Goal: Transaction & Acquisition: Purchase product/service

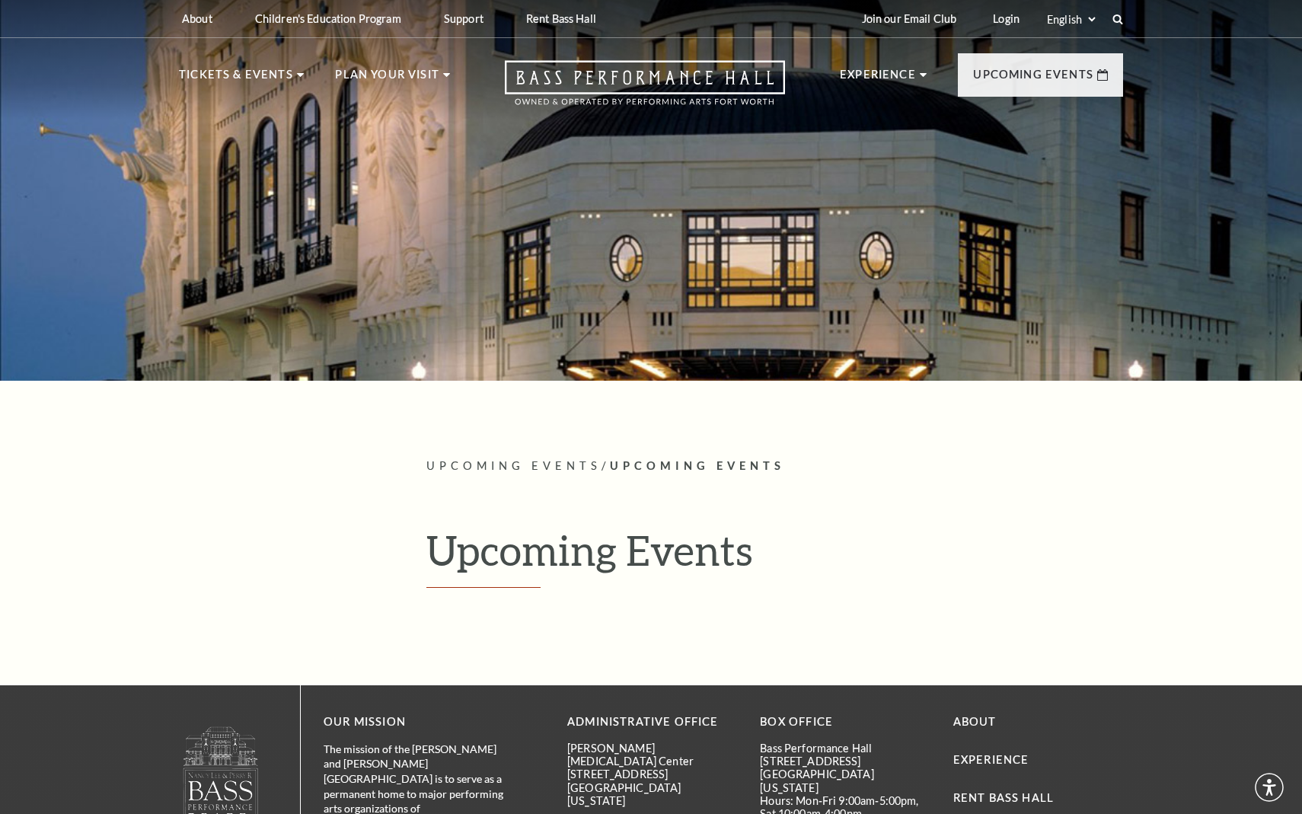
click at [253, 357] on div at bounding box center [651, 186] width 1302 height 390
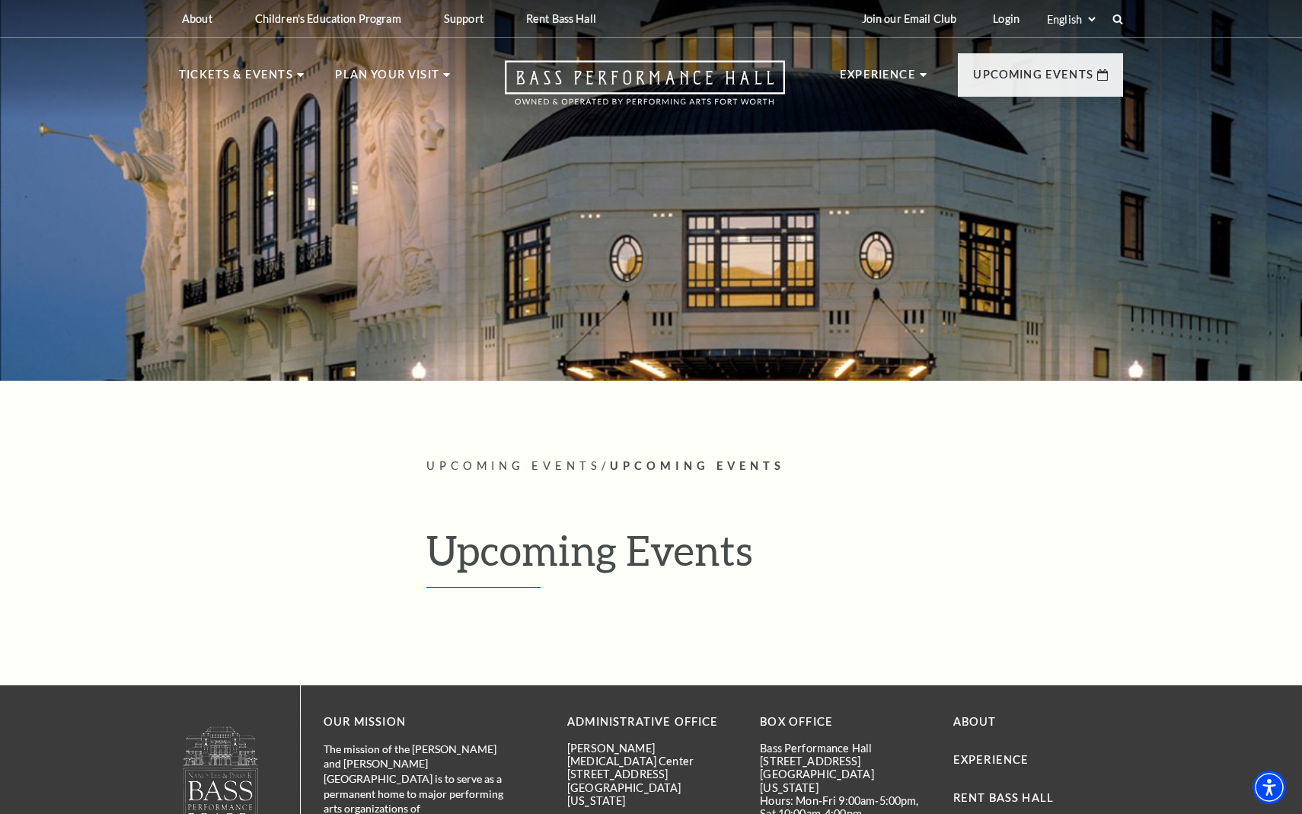
click at [253, 357] on div at bounding box center [651, 186] width 1302 height 390
click at [250, 355] on div at bounding box center [651, 186] width 1302 height 390
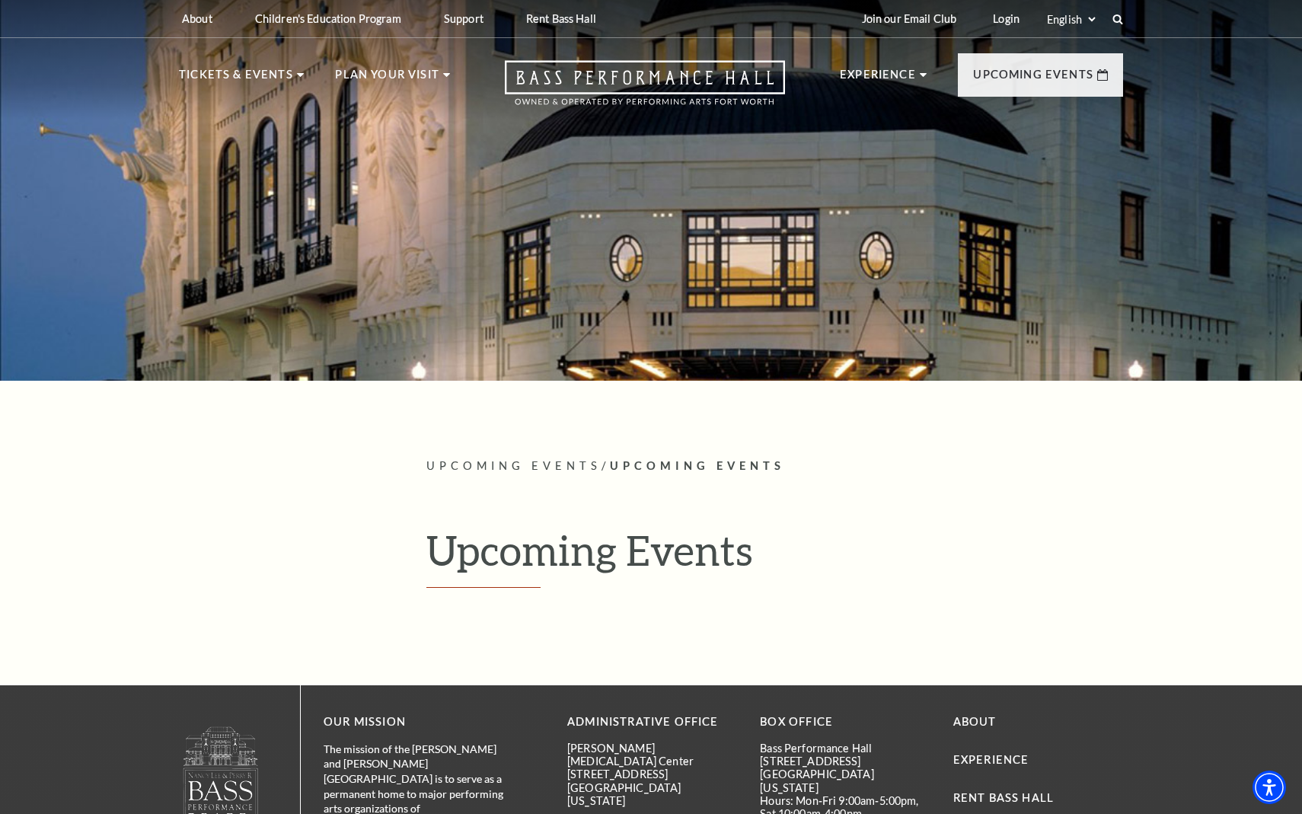
click at [250, 355] on div at bounding box center [651, 186] width 1302 height 390
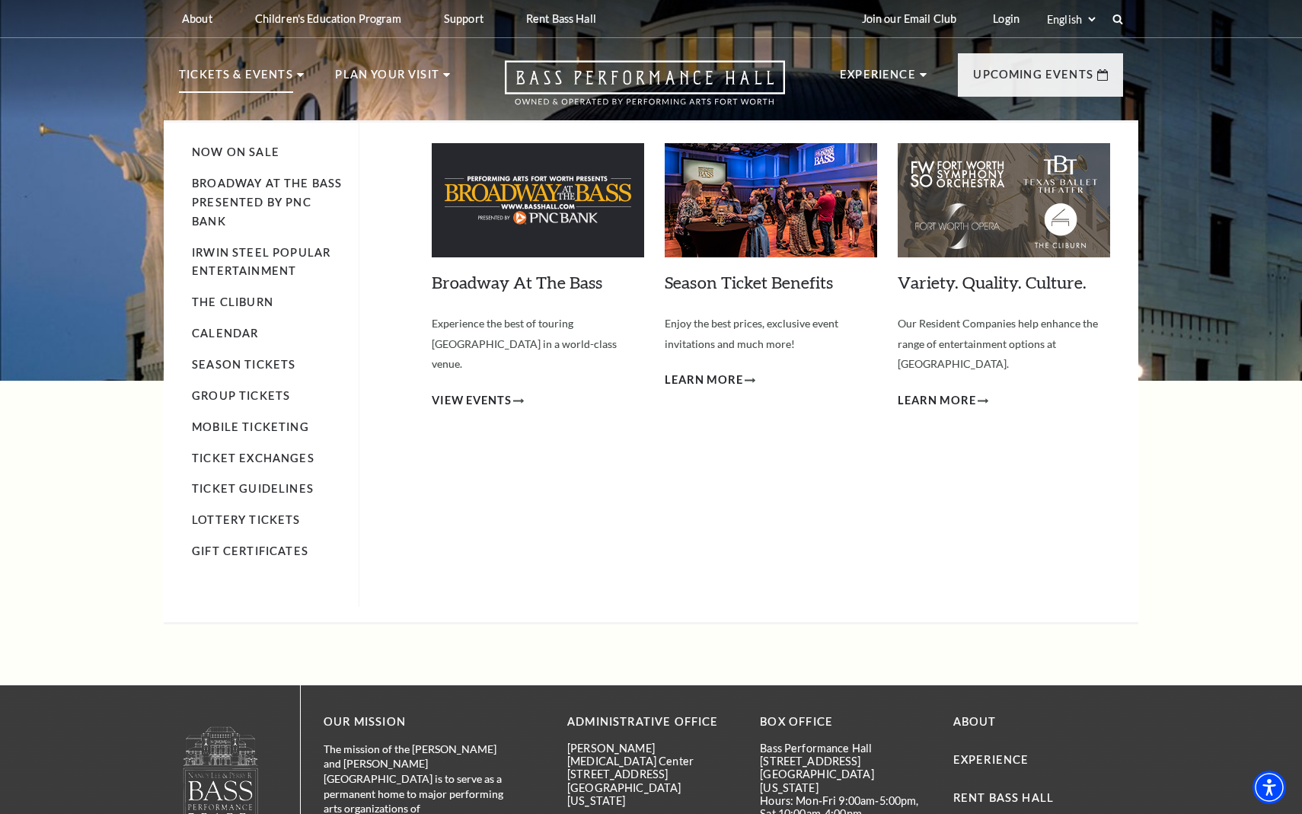
click at [297, 76] on icon at bounding box center [300, 75] width 7 height 4
click at [256, 183] on link "Broadway At The Bass presented by PNC Bank" at bounding box center [267, 202] width 150 height 51
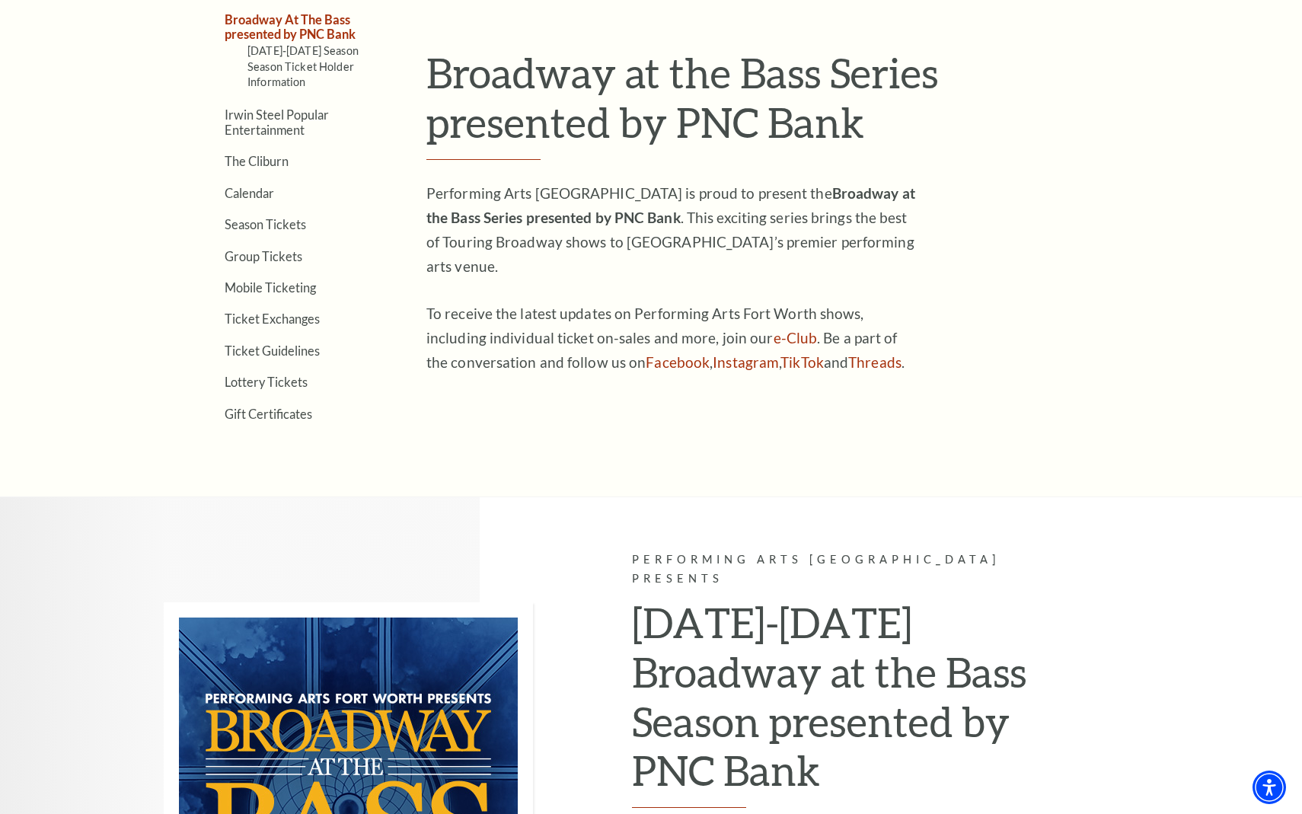
scroll to position [471, 0]
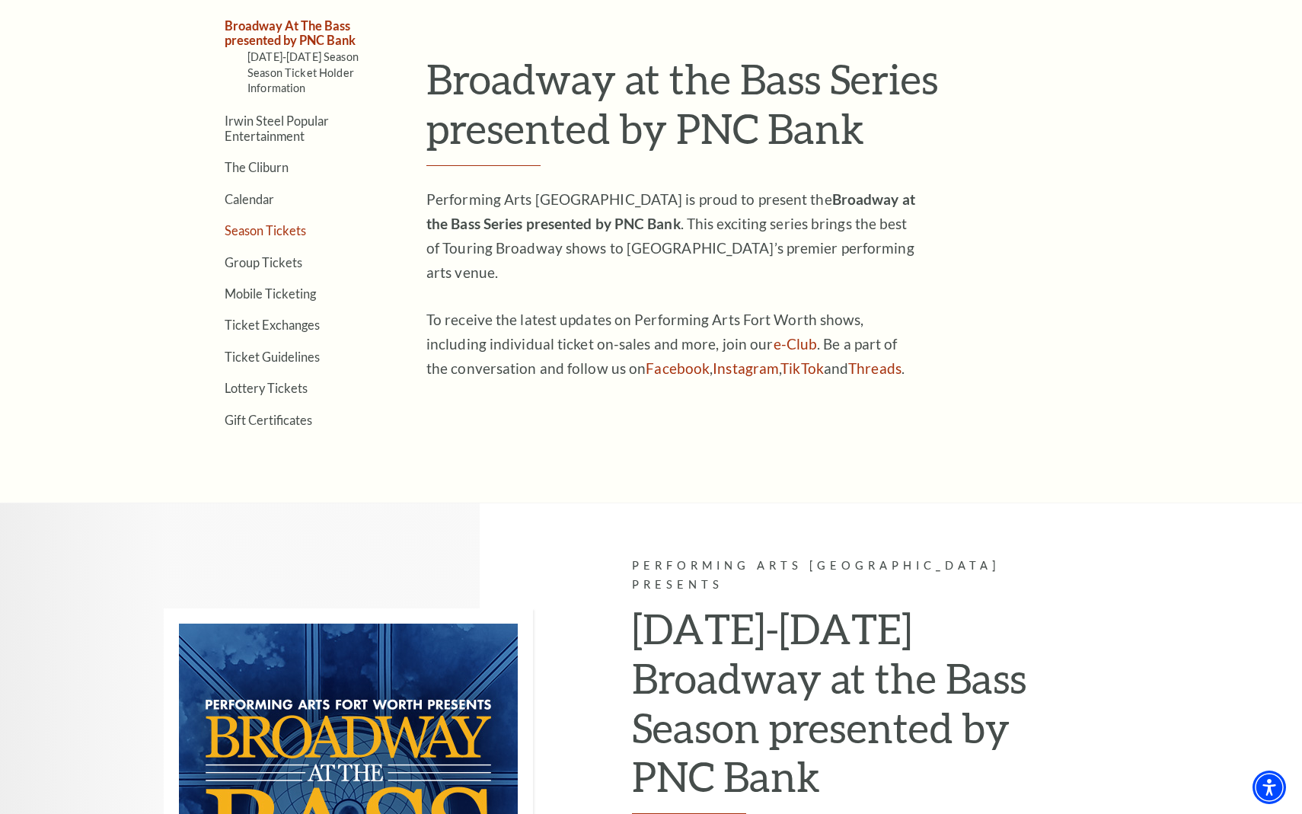
click at [242, 225] on link "Season Tickets" at bounding box center [265, 230] width 81 height 14
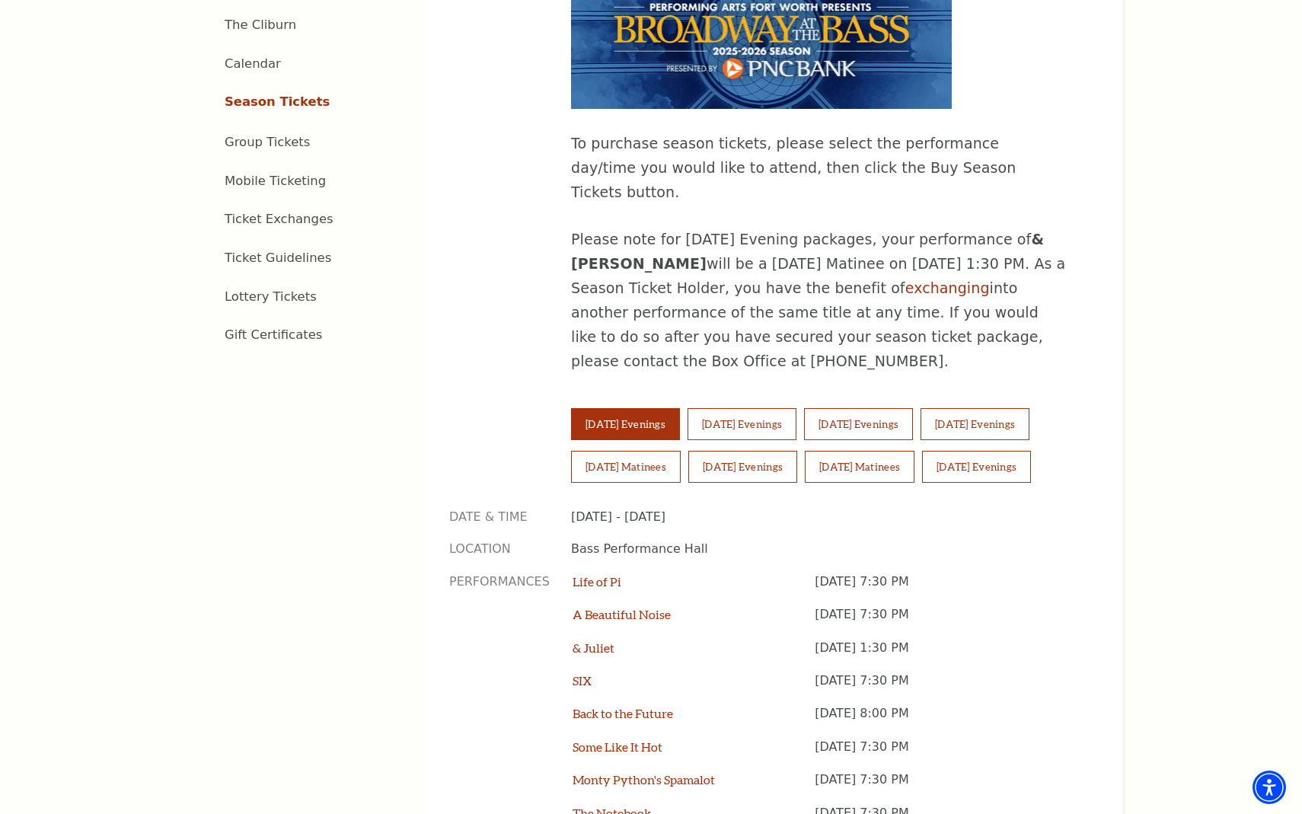
scroll to position [828, 0]
click at [741, 451] on button "[DATE] Evenings" at bounding box center [742, 467] width 109 height 32
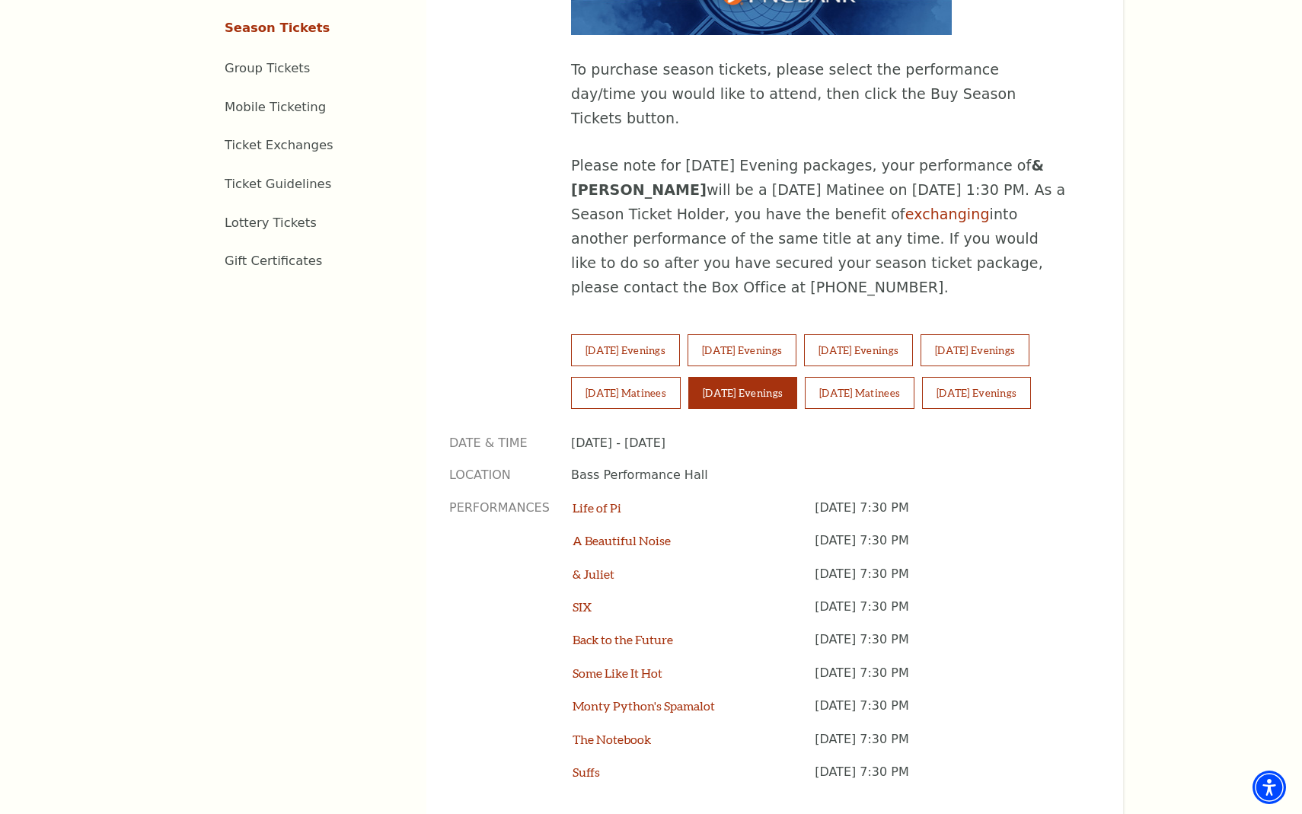
scroll to position [905, 0]
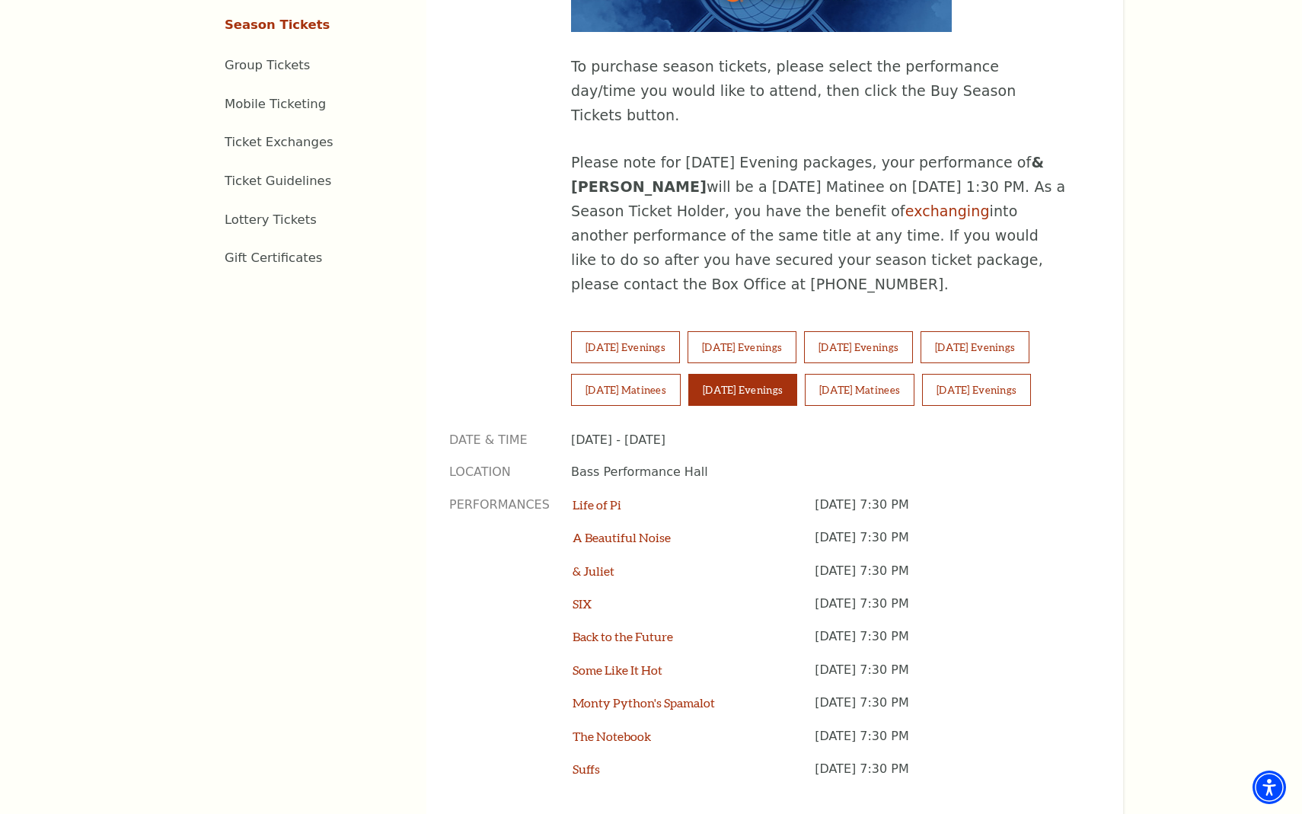
click at [744, 374] on button "[DATE] Evenings" at bounding box center [742, 390] width 109 height 32
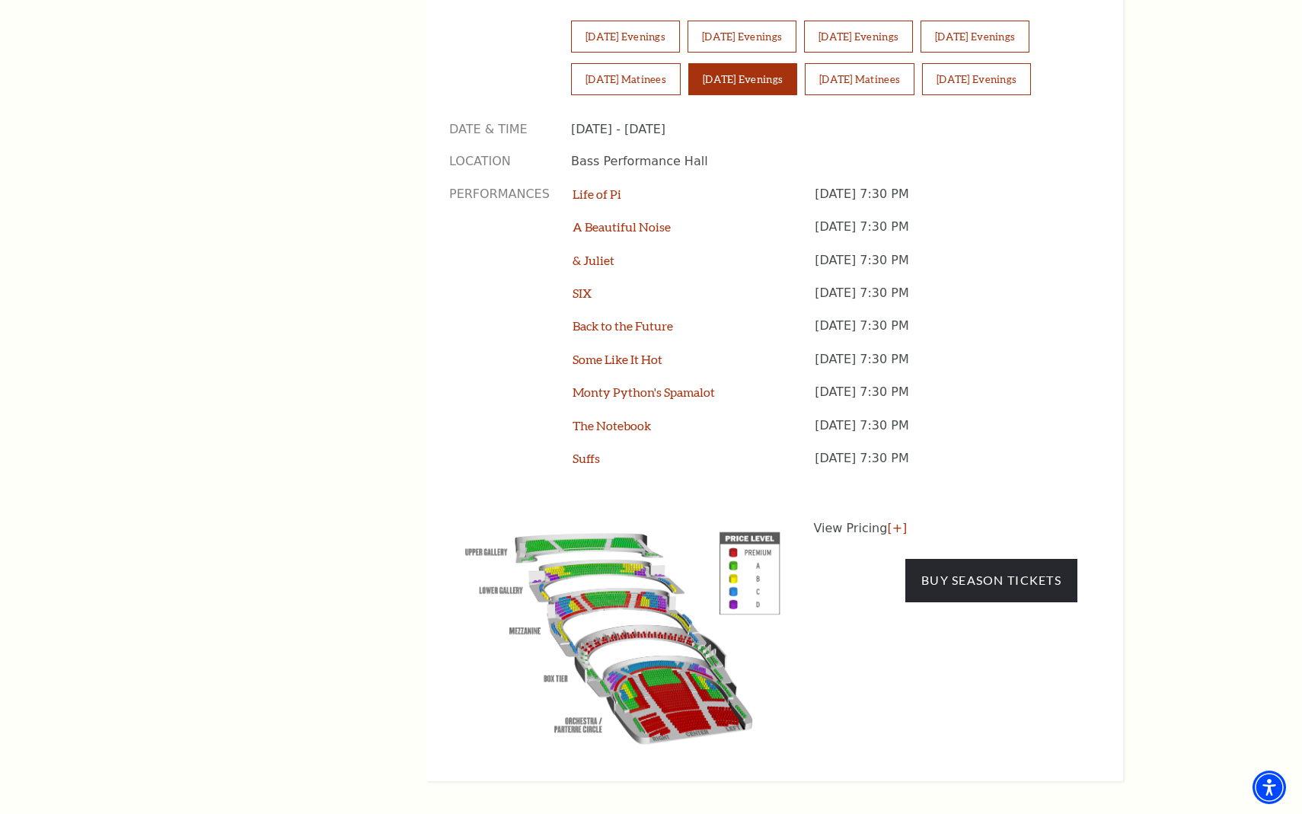
scroll to position [1216, 0]
click at [671, 608] on img at bounding box center [622, 633] width 347 height 231
click at [948, 558] on link "Buy Season Tickets" at bounding box center [991, 579] width 172 height 43
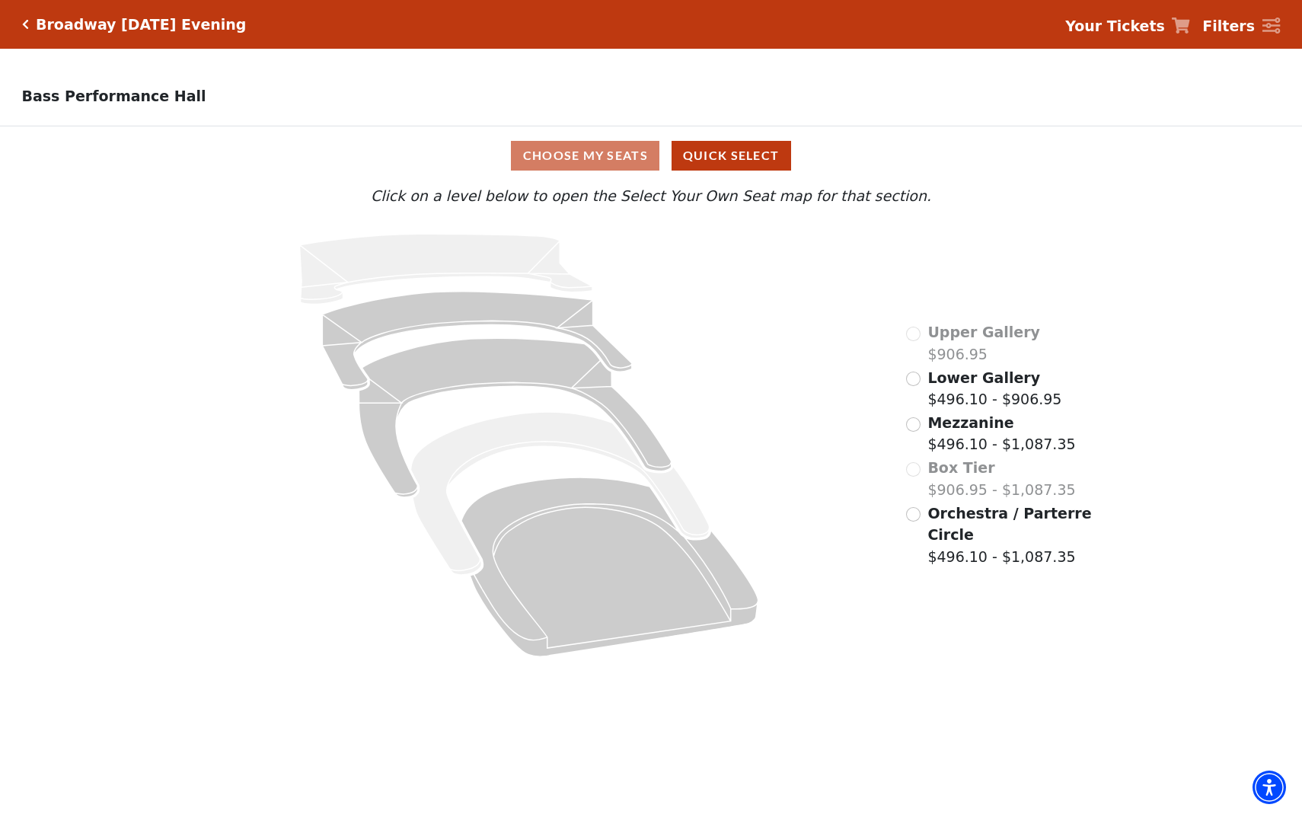
click at [916, 425] on input "Mezzanine$496.10 - $1,087.35\a" at bounding box center [913, 424] width 14 height 14
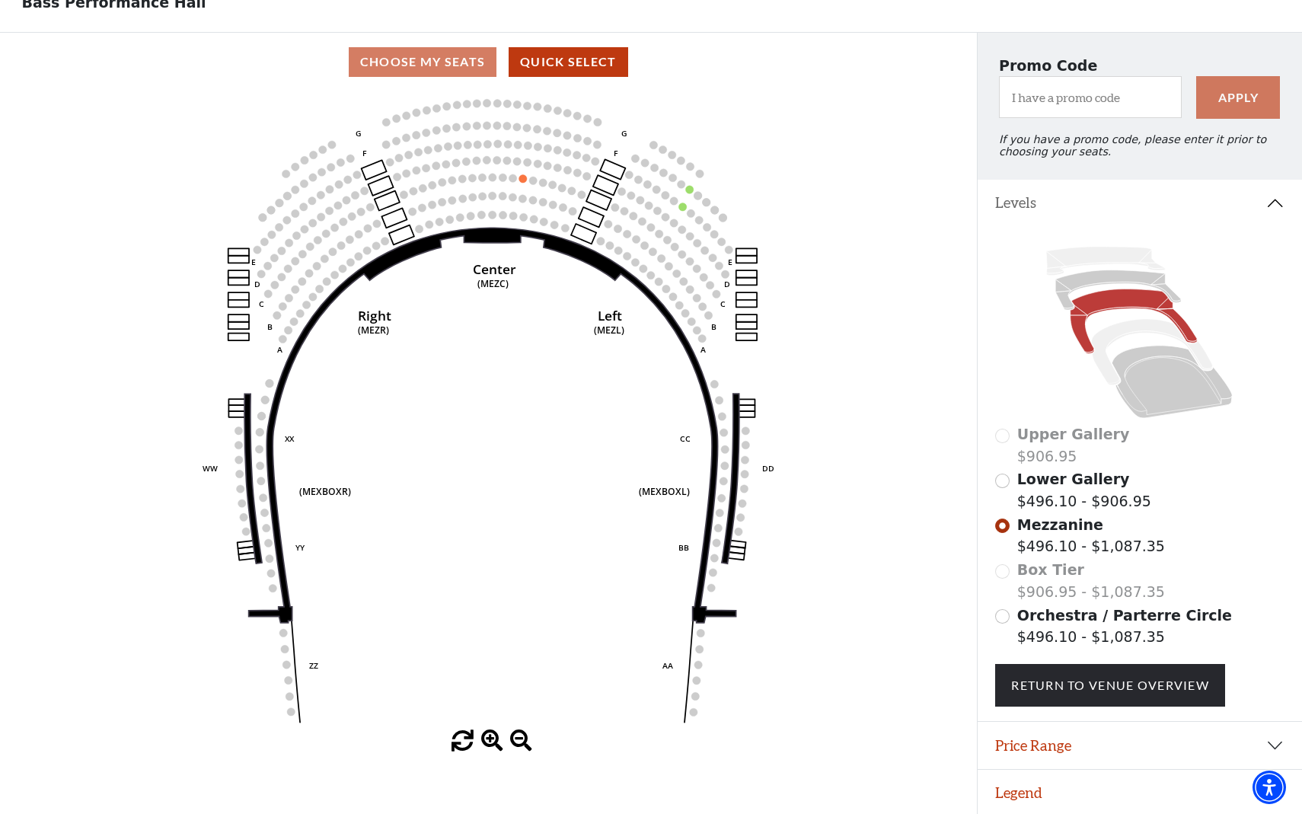
scroll to position [93, 0]
click at [1002, 617] on input "Orchestra / Parterre Circle$496.10 - $1,087.35\a" at bounding box center [1002, 617] width 14 height 14
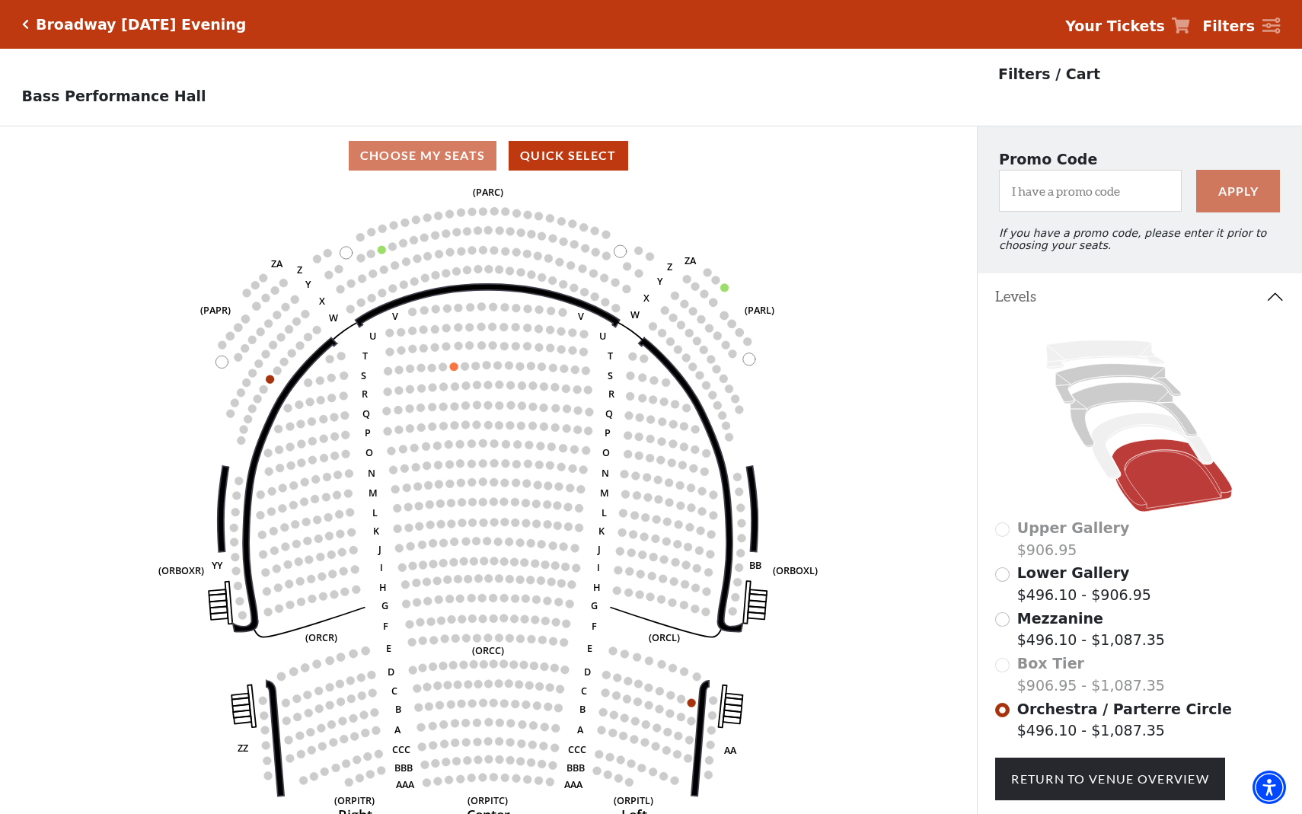
scroll to position [71, 0]
